Goal: Information Seeking & Learning: Learn about a topic

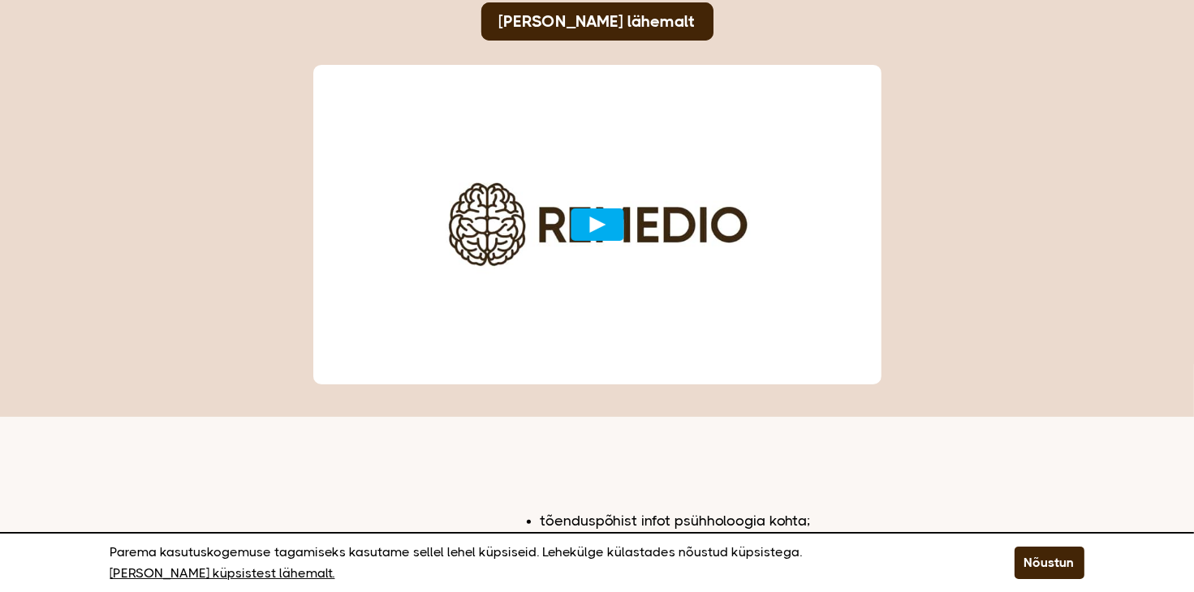
scroll to position [260, 0]
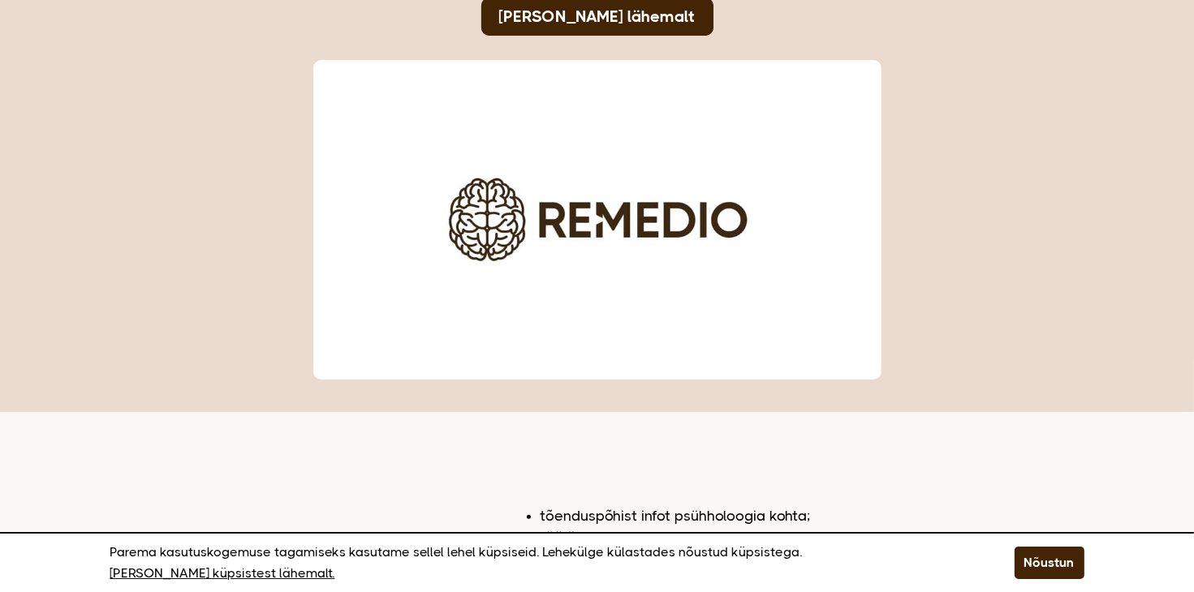
click at [602, 220] on button "Play video" at bounding box center [596, 220] width 53 height 32
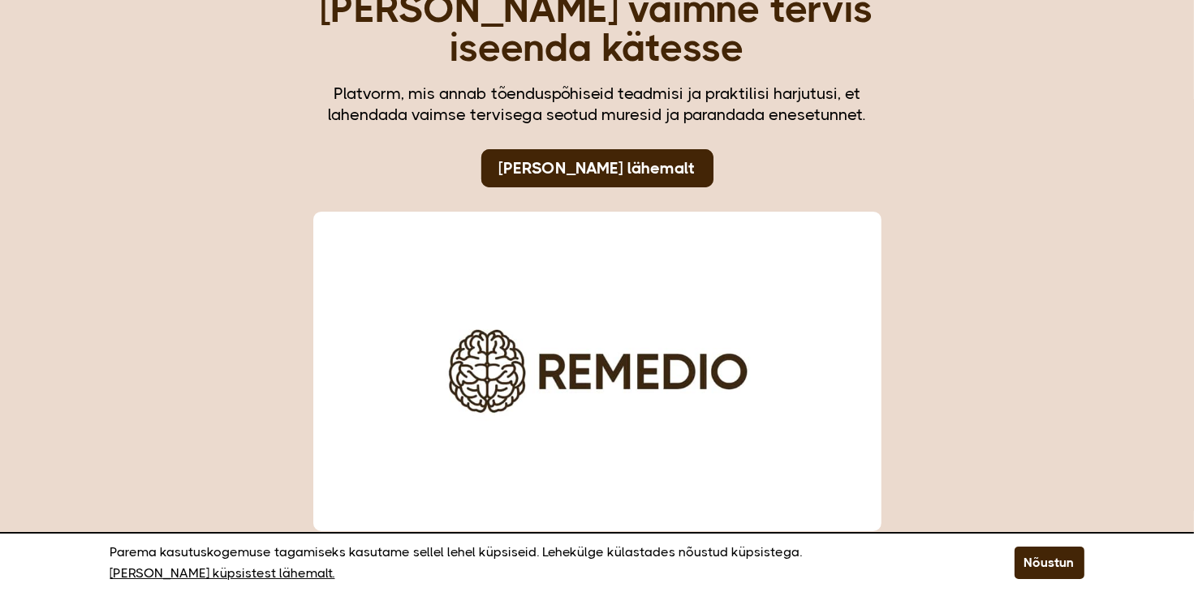
scroll to position [81, 0]
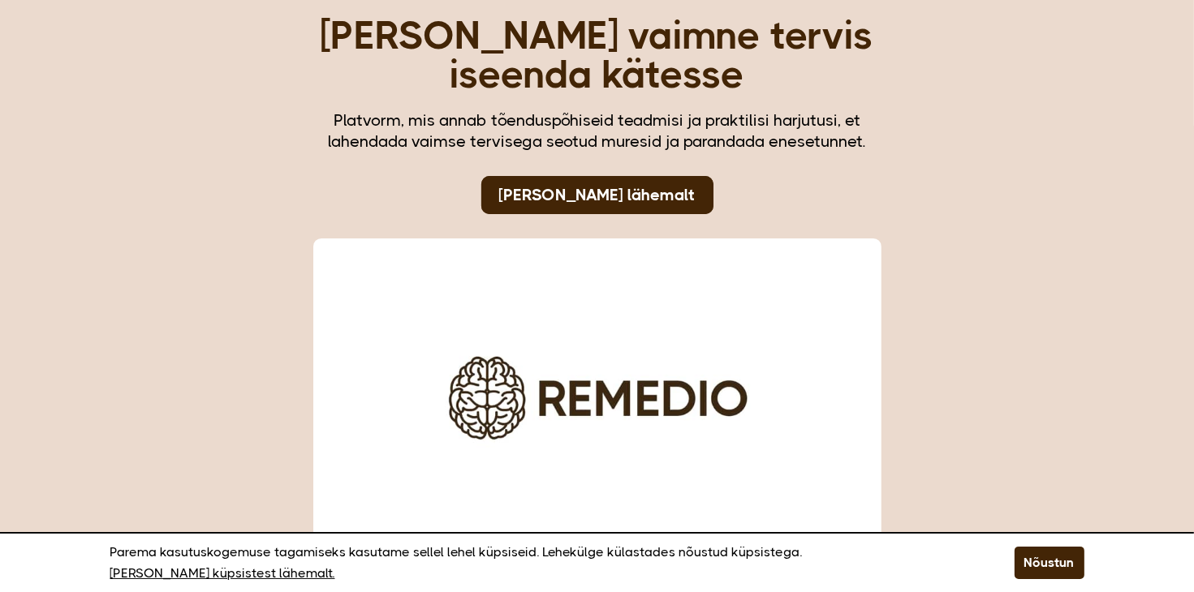
click at [1125, 270] on div "Võta oma vaimne tervis iseenda kätesse Platvorm, mis annab tõenduspõhiseid tead…" at bounding box center [597, 255] width 1194 height 672
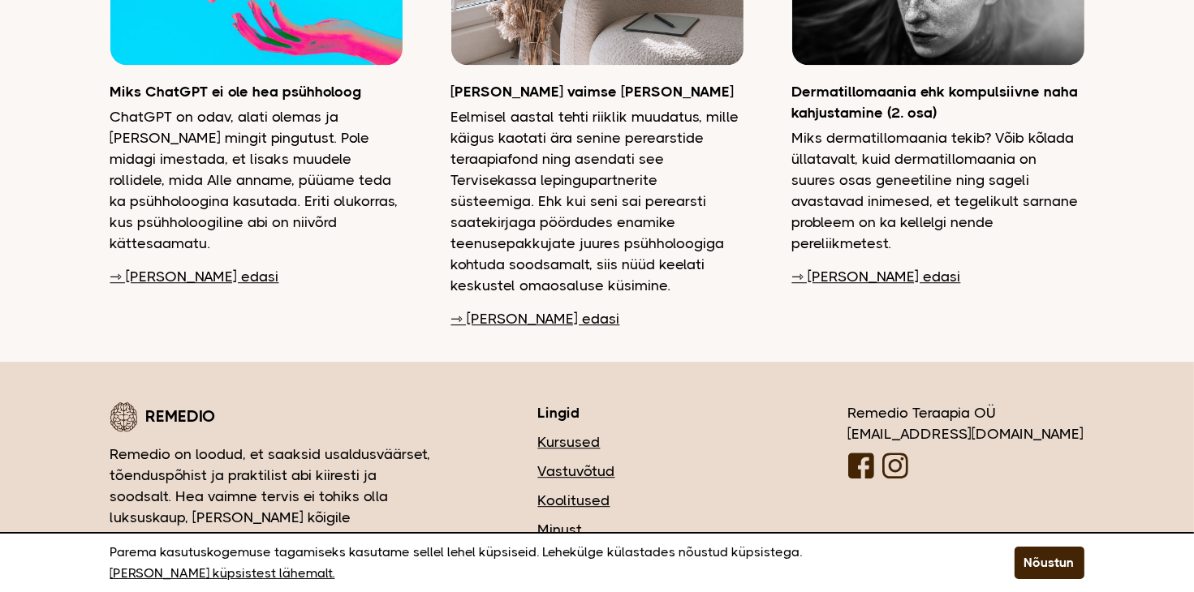
scroll to position [4375, 0]
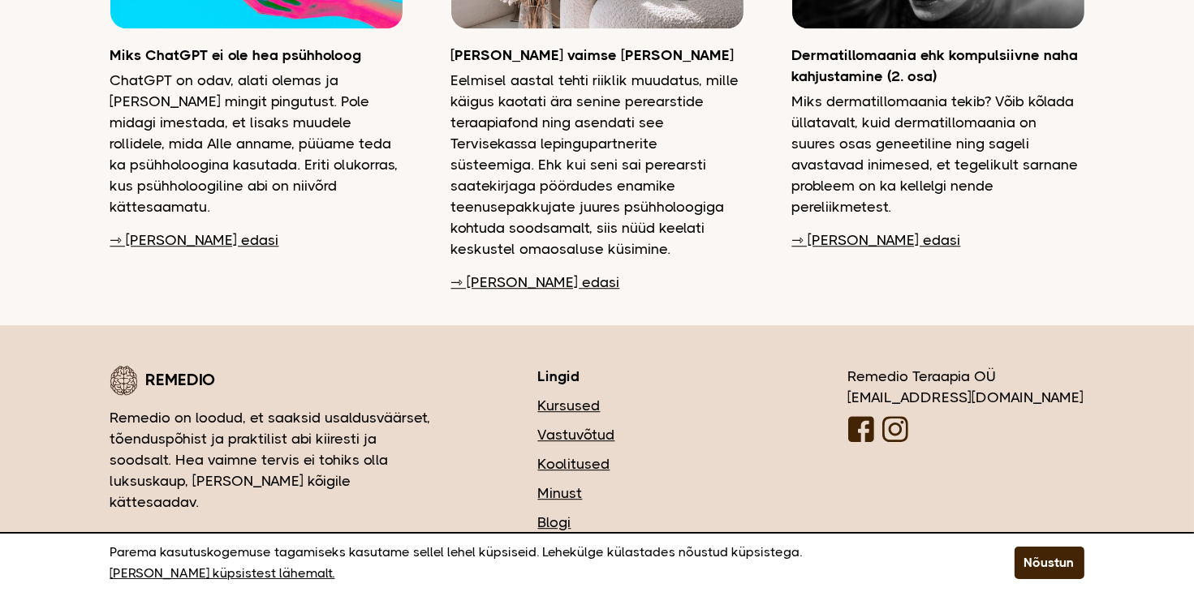
click at [666, 454] on link "Koolitused" at bounding box center [644, 464] width 213 height 21
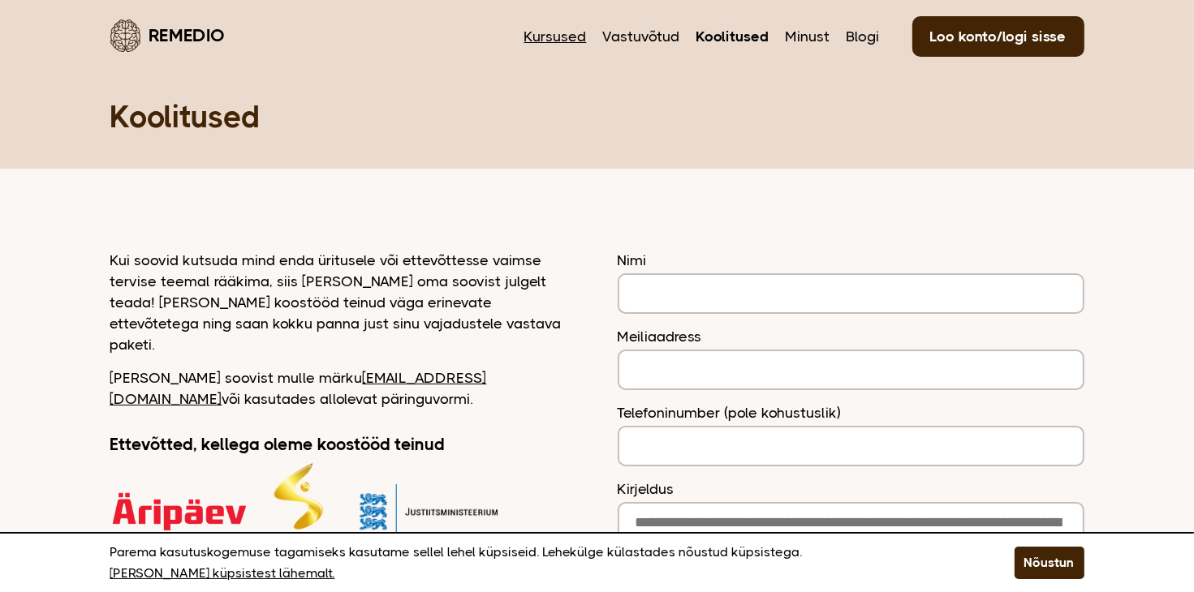
click at [575, 41] on link "Kursused" at bounding box center [555, 36] width 62 height 21
click at [866, 40] on link "Blogi" at bounding box center [862, 36] width 33 height 21
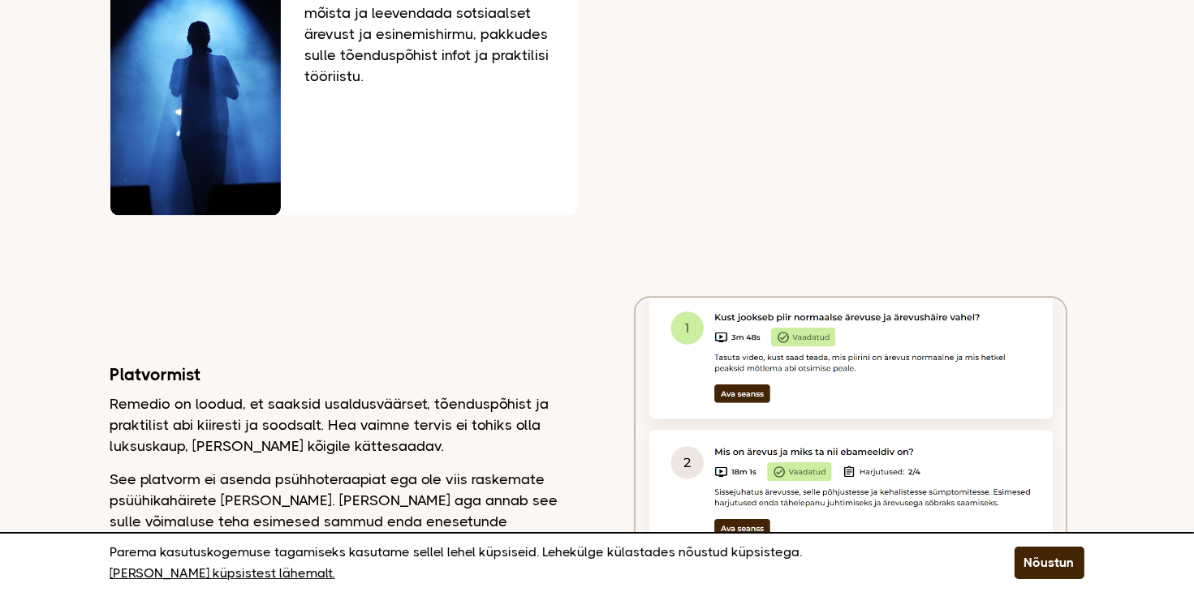
scroll to position [3824, 0]
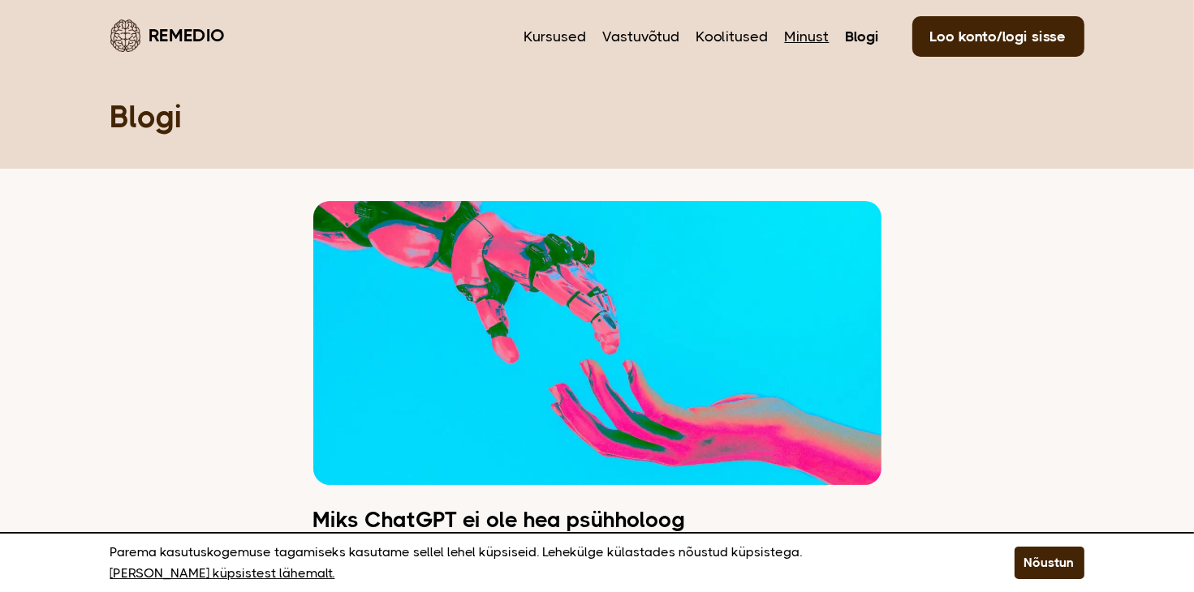
click at [808, 38] on link "Minust" at bounding box center [807, 36] width 45 height 21
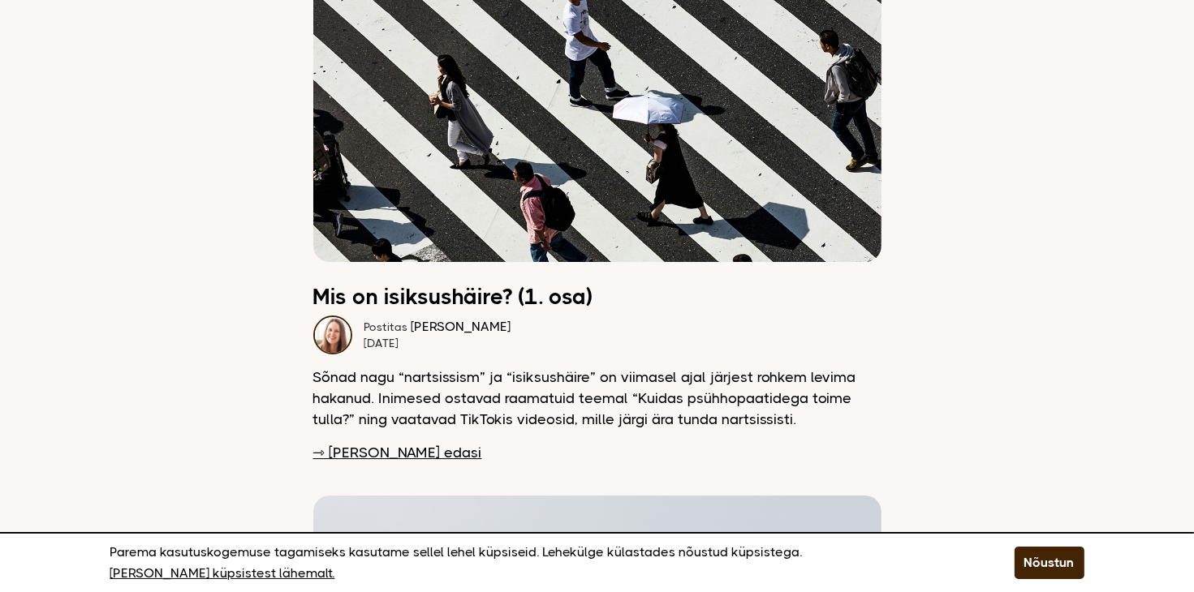
scroll to position [5052, 0]
click at [388, 441] on link "⇾ Loe edasi" at bounding box center [397, 451] width 169 height 21
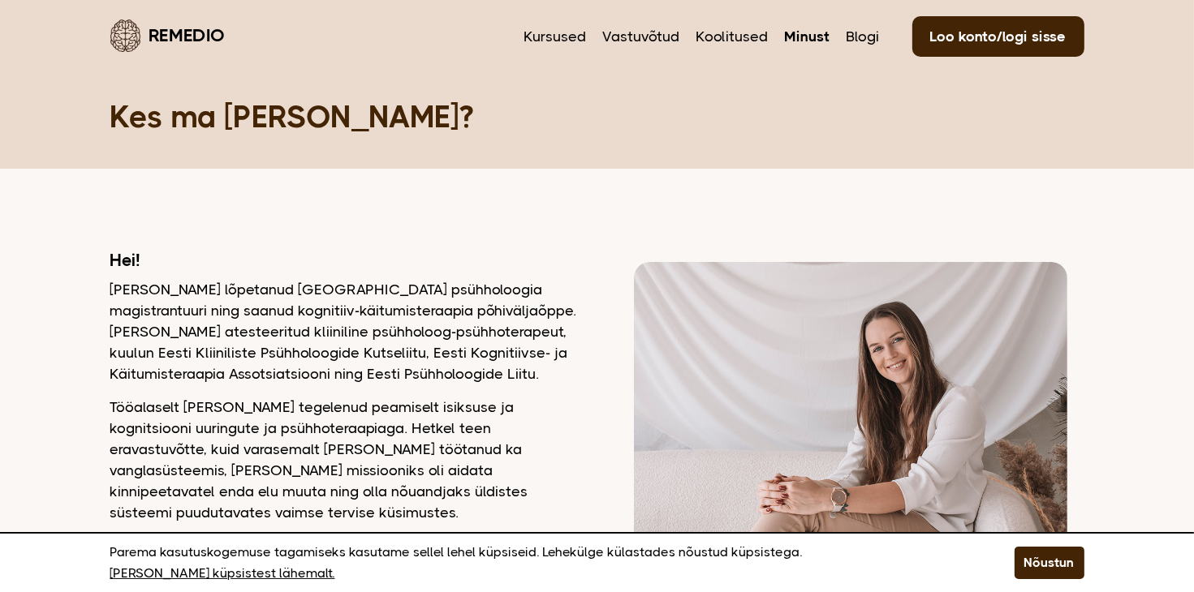
click at [883, 27] on nav "Kursused Vastuvõtud Koolitused Minust Blogi Loo konto/logi sisse" at bounding box center [804, 35] width 560 height 38
click at [867, 45] on link "Blogi" at bounding box center [862, 36] width 33 height 21
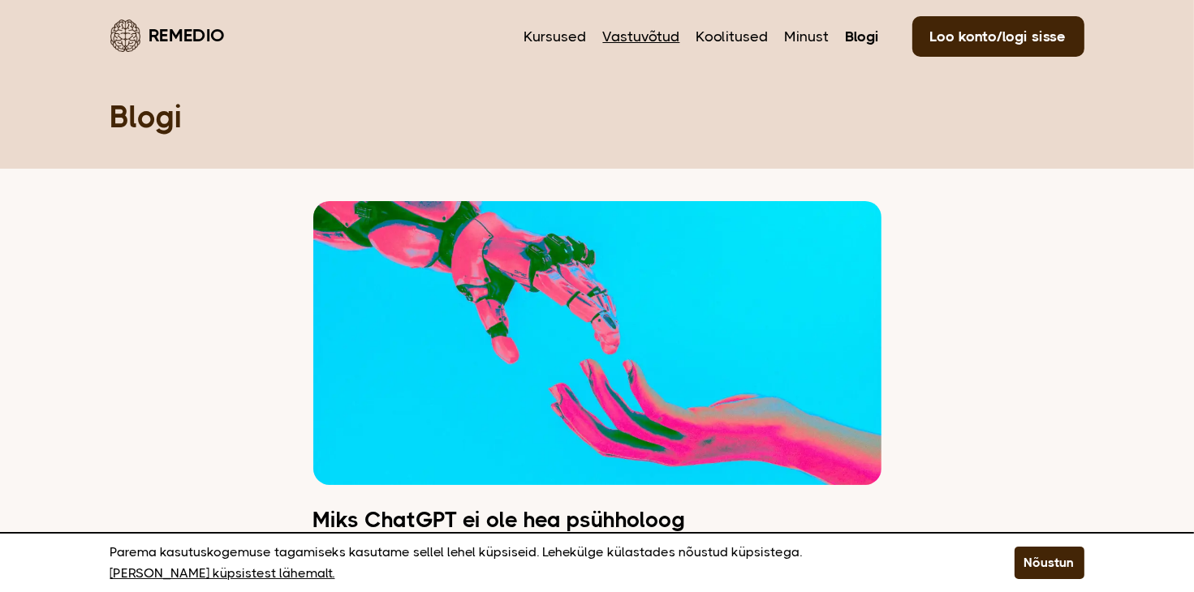
click at [661, 37] on link "Vastuvõtud" at bounding box center [641, 36] width 77 height 21
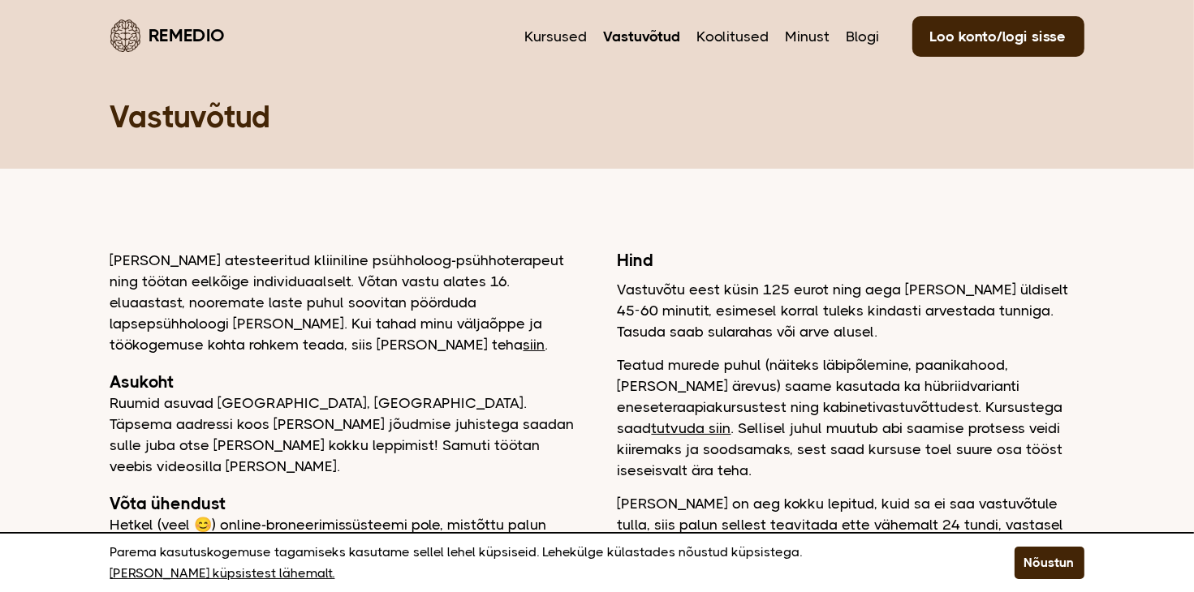
click at [567, 56] on header "Remedio Kursused Vastuvõtud Koolitused Minust Blogi Loo konto/logi sisse" at bounding box center [597, 35] width 974 height 71
click at [567, 40] on link "Kursused" at bounding box center [556, 36] width 62 height 21
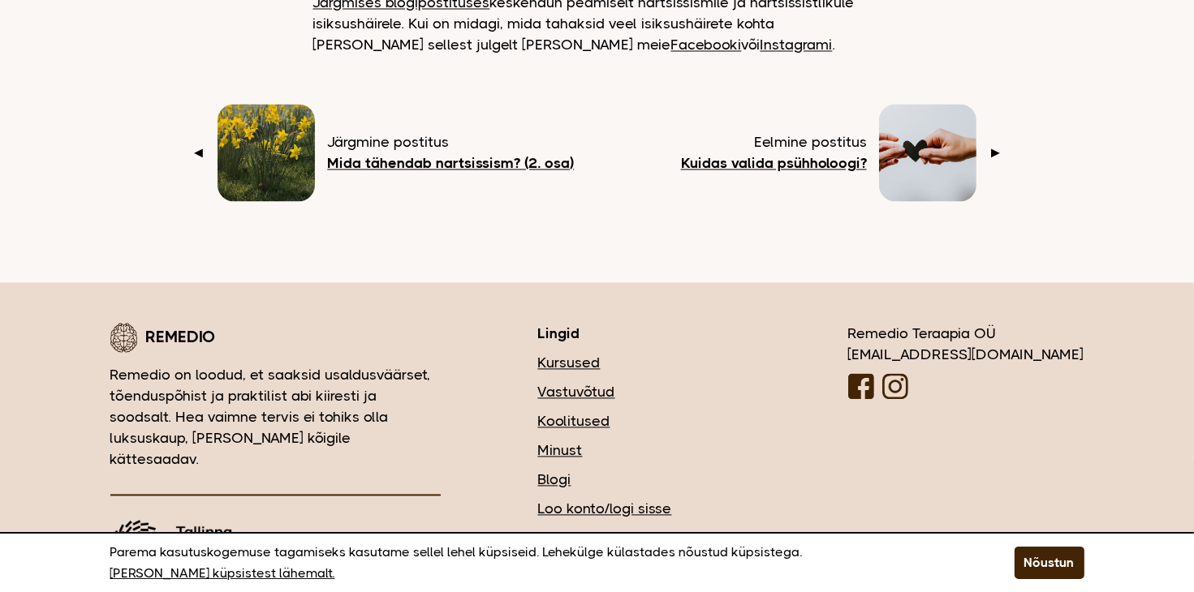
scroll to position [3042, 0]
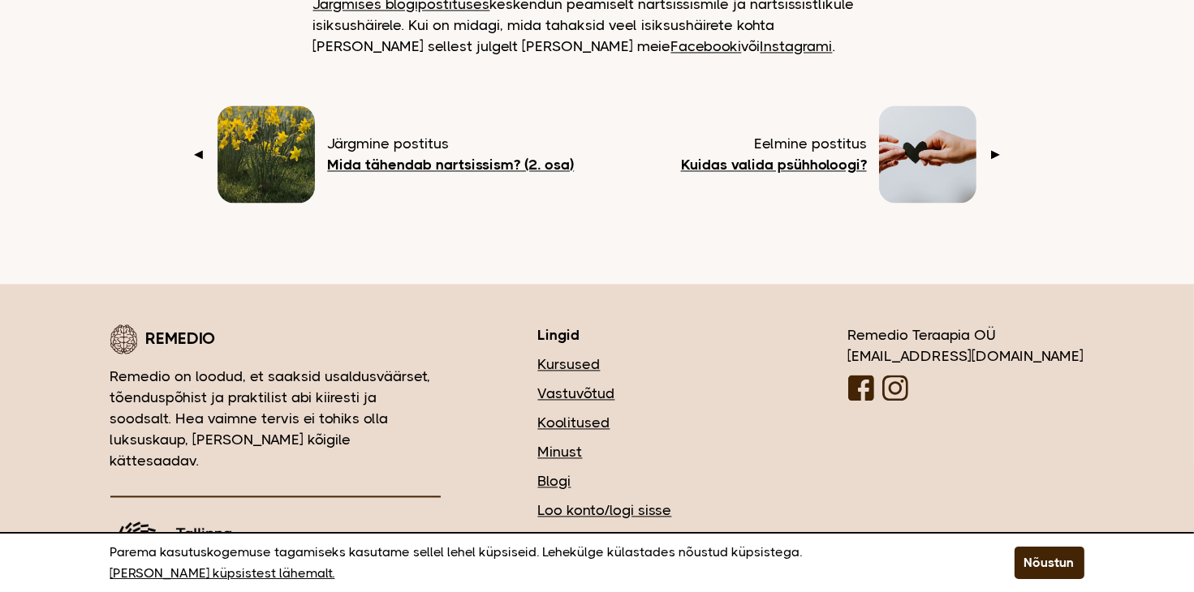
click at [908, 375] on img at bounding box center [895, 388] width 26 height 26
click at [773, 157] on b "Kuidas valida psühholoogi?" at bounding box center [774, 165] width 186 height 16
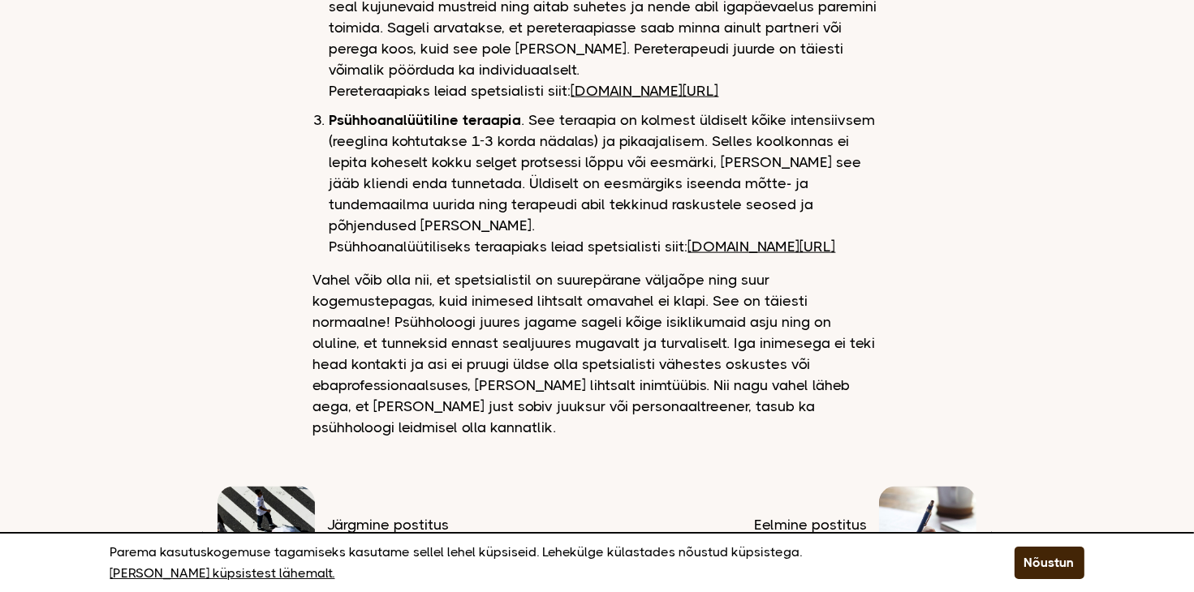
scroll to position [1980, 0]
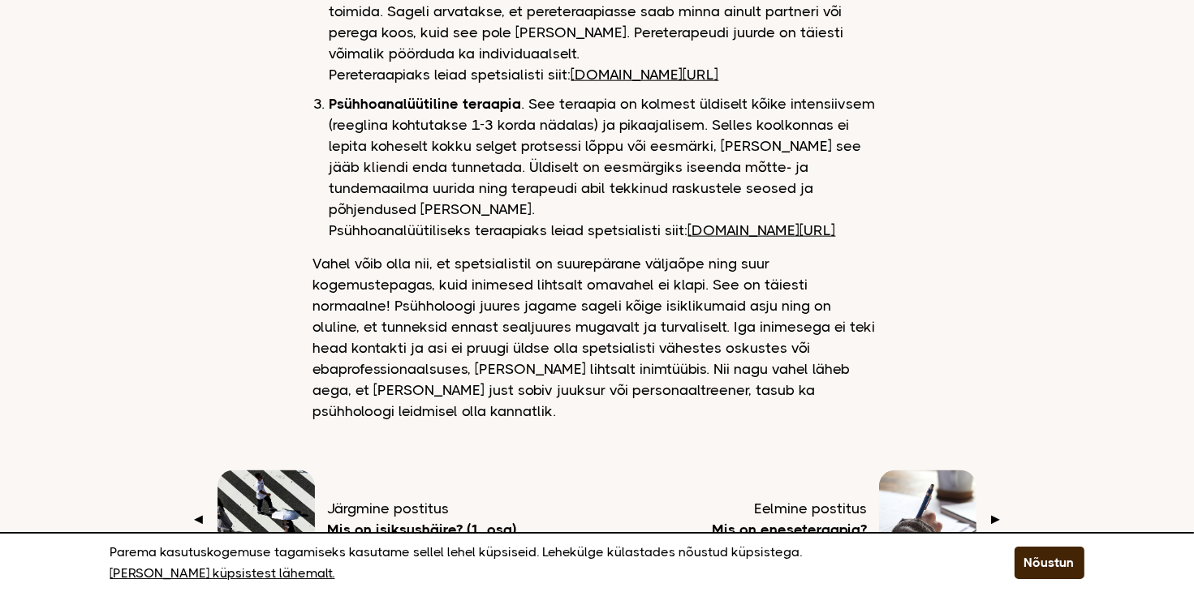
click at [445, 522] on b "Mis on isiksushäire? (1. osa)" at bounding box center [421, 530] width 189 height 16
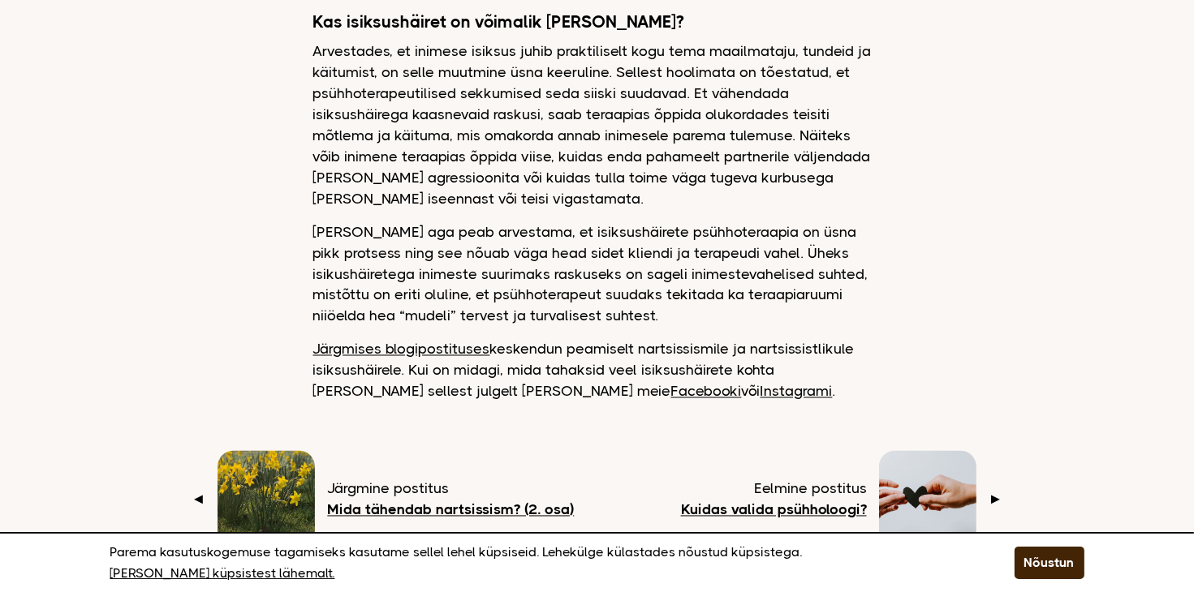
scroll to position [2699, 0]
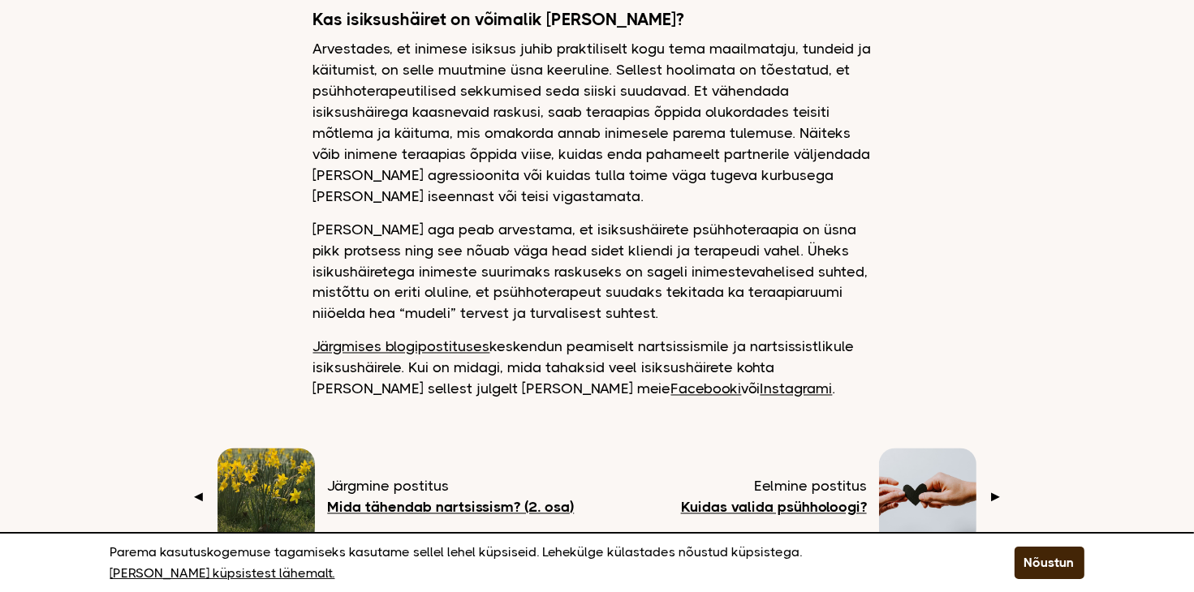
click at [409, 339] on link "Järgmises blogipostituses" at bounding box center [401, 347] width 177 height 16
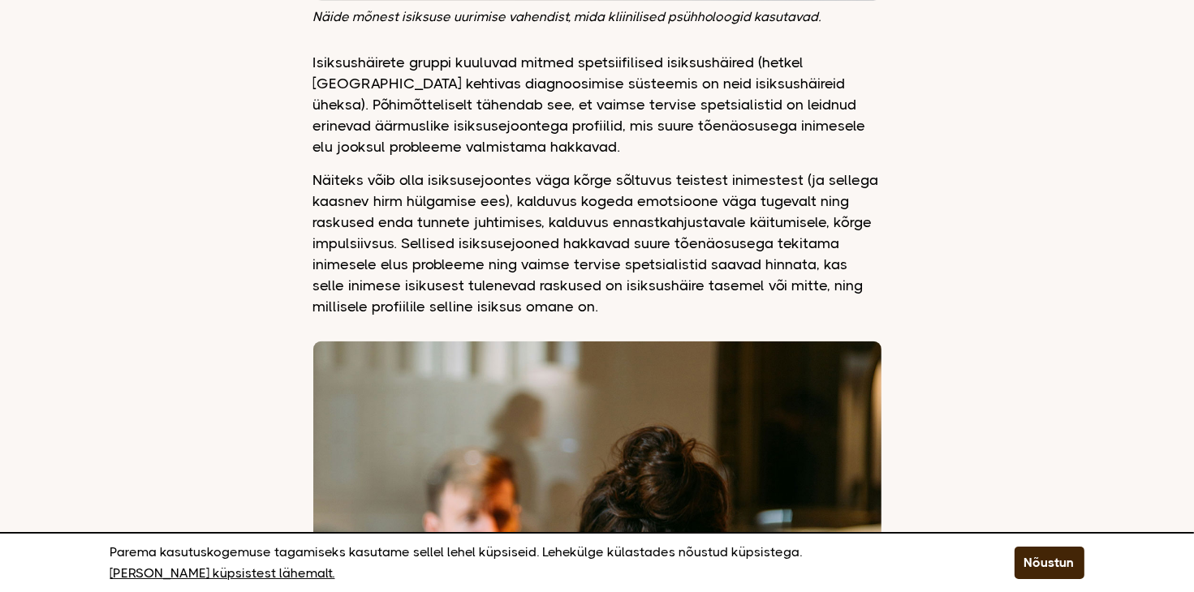
scroll to position [1769, 0]
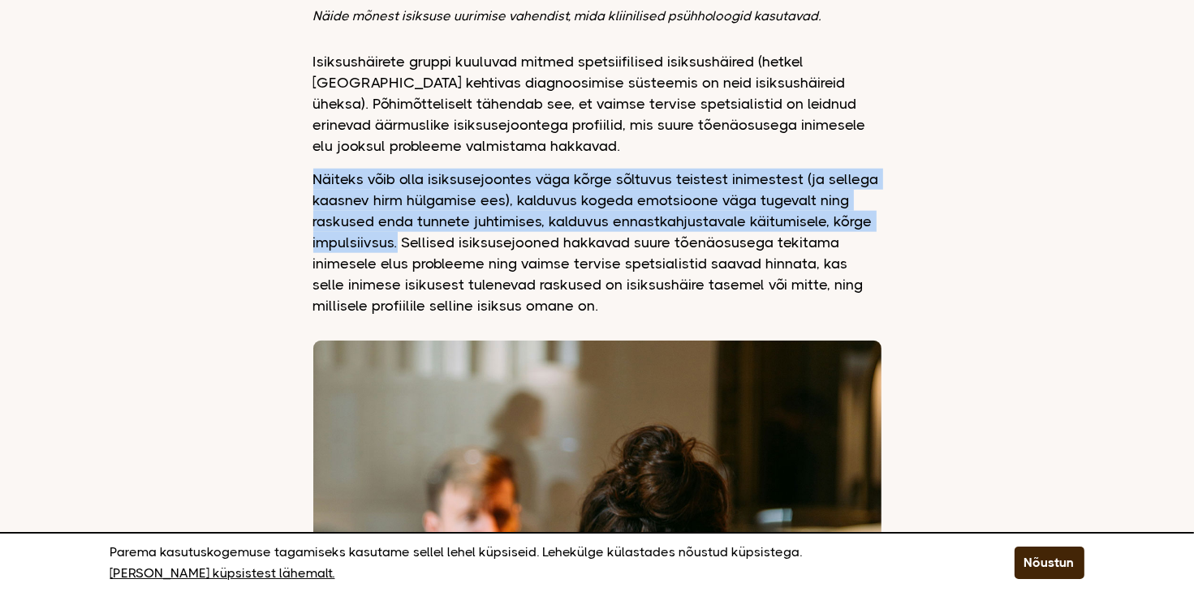
drag, startPoint x: 397, startPoint y: 222, endPoint x: 315, endPoint y: 157, distance: 105.1
click at [315, 169] on p "Näiteks võib olla isiksusejoontes väga kõrge sõltuvus teistest inimestest (ja s…" at bounding box center [597, 243] width 568 height 148
copy p "Näiteks võib olla isiksusejoontes väga kõrge sõltuvus teistest inimestest (ja s…"
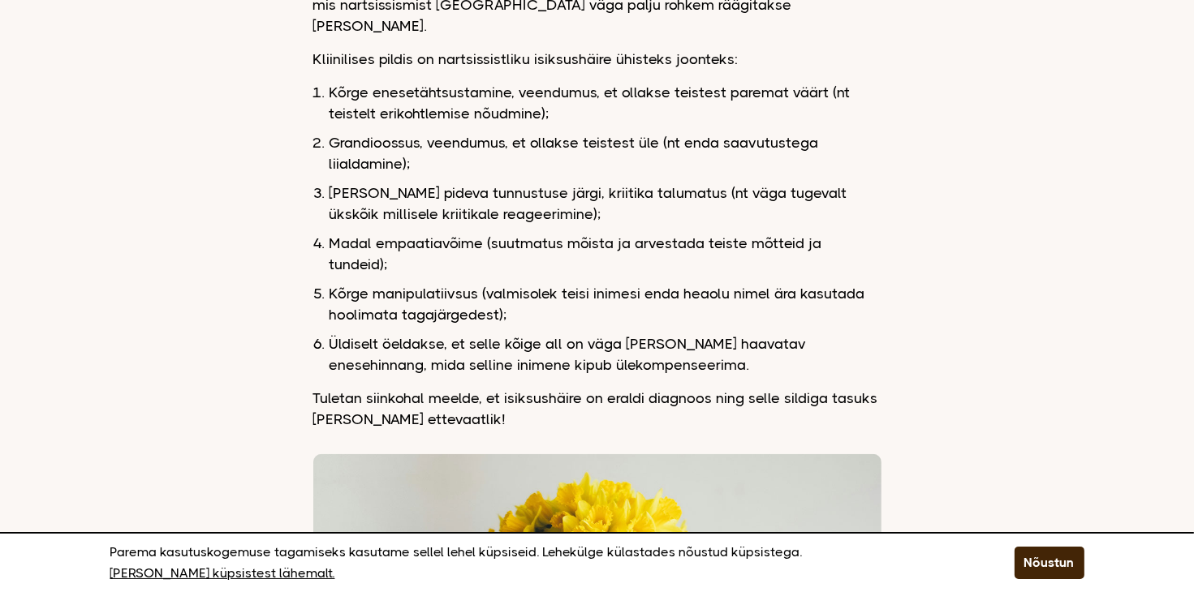
scroll to position [811, 0]
